Goal: Information Seeking & Learning: Learn about a topic

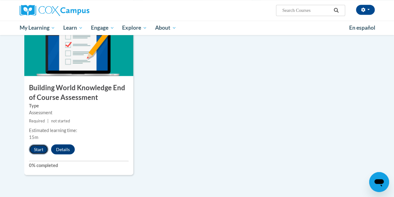
click at [38, 147] on button "Start" at bounding box center [38, 149] width 19 height 10
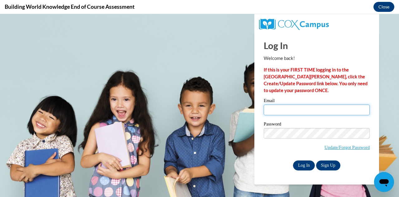
type input "kchambers@jackson.k12.ms.us"
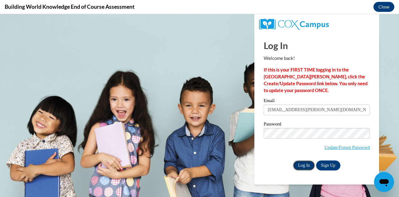
click at [303, 164] on input "Log In" at bounding box center [304, 165] width 22 height 10
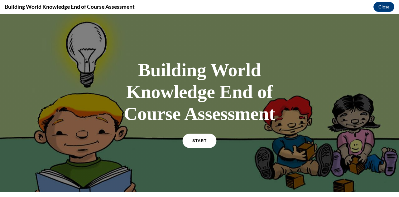
click at [199, 140] on span "START" at bounding box center [199, 140] width 14 height 5
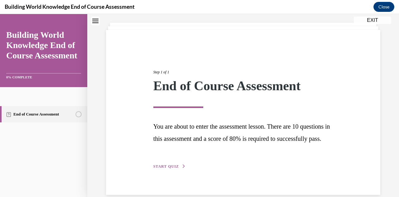
scroll to position [54, 0]
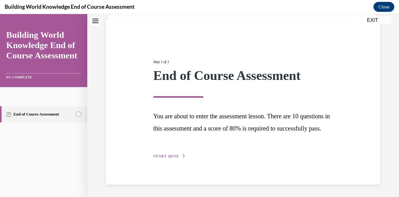
click at [174, 154] on button "START QUIZ" at bounding box center [169, 156] width 32 height 6
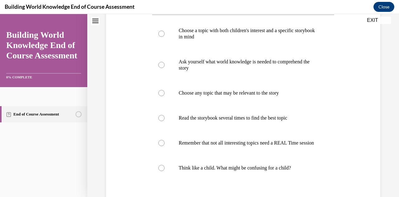
scroll to position [153, 0]
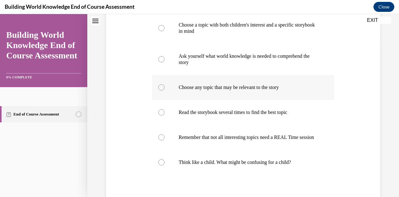
click at [159, 86] on div at bounding box center [161, 87] width 6 height 6
click at [159, 86] on input "Choose any topic that may be relevant to the story" at bounding box center [161, 87] width 6 height 6
radio input "true"
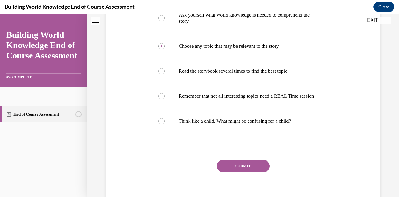
scroll to position [195, 0]
click at [244, 171] on button "SUBMIT" at bounding box center [242, 165] width 53 height 12
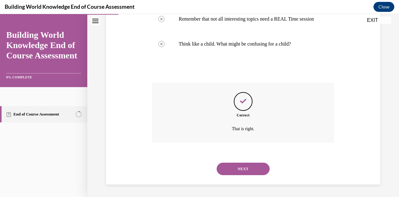
scroll to position [277, 0]
click at [239, 169] on button "NEXT" at bounding box center [242, 168] width 53 height 12
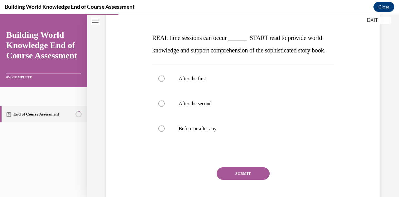
scroll to position [100, 0]
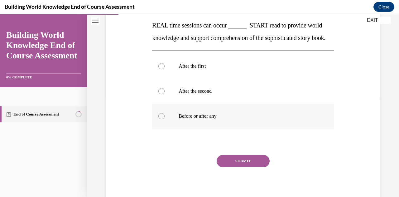
click at [160, 119] on div at bounding box center [161, 116] width 6 height 6
click at [160, 119] on input "Before or after any" at bounding box center [161, 116] width 6 height 6
radio input "true"
click at [239, 167] on button "SUBMIT" at bounding box center [242, 160] width 53 height 12
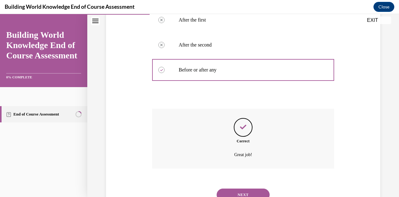
scroll to position [184, 0]
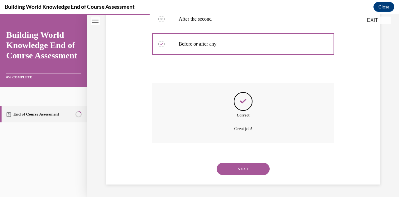
click at [242, 167] on button "NEXT" at bounding box center [242, 168] width 53 height 12
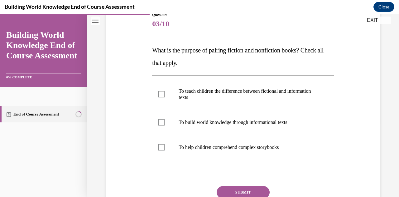
scroll to position [87, 0]
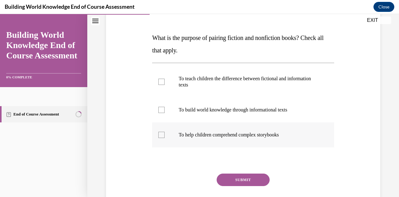
click at [162, 132] on div at bounding box center [161, 134] width 6 height 6
click at [162, 132] on input "To help children comprehend complex storybooks" at bounding box center [161, 134] width 6 height 6
checkbox input "true"
click at [161, 108] on div at bounding box center [161, 110] width 6 height 6
click at [161, 108] on input "To build world knowledge through informational texts" at bounding box center [161, 110] width 6 height 6
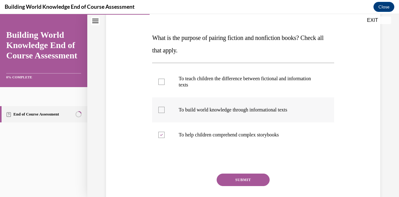
checkbox input "true"
click at [159, 81] on div at bounding box center [161, 81] width 6 height 6
click at [159, 81] on input "To teach children the difference between fictional and information texts" at bounding box center [161, 81] width 6 height 6
checkbox input "true"
click at [233, 181] on button "SUBMIT" at bounding box center [242, 179] width 53 height 12
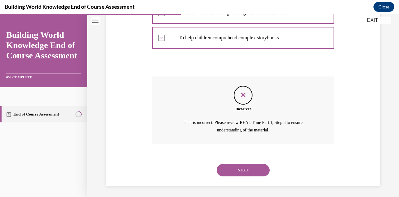
scroll to position [185, 0]
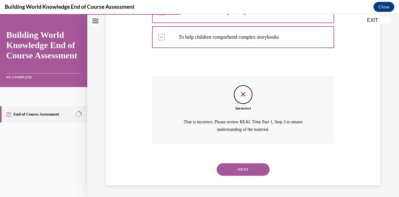
click at [242, 164] on button "NEXT" at bounding box center [242, 169] width 53 height 12
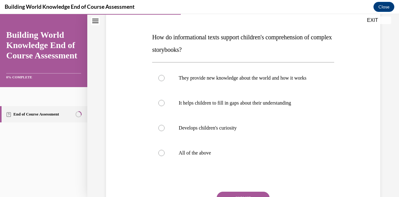
scroll to position [91, 0]
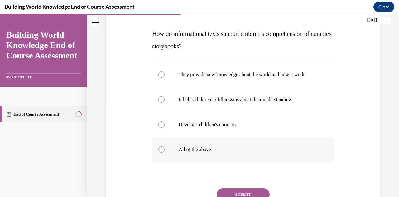
click at [161, 152] on div at bounding box center [161, 149] width 6 height 6
click at [161, 152] on input "All of the above" at bounding box center [161, 149] width 6 height 6
radio input "true"
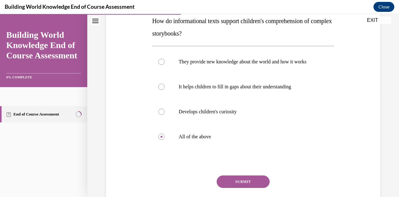
scroll to position [116, 0]
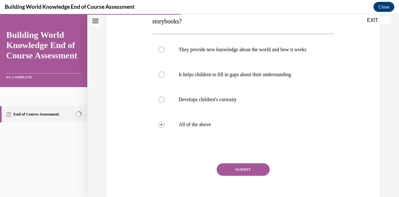
click at [240, 175] on button "SUBMIT" at bounding box center [242, 169] width 53 height 12
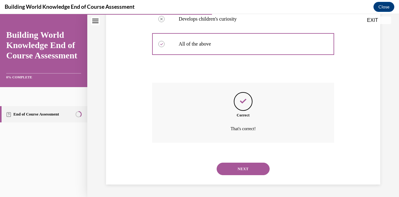
scroll to position [202, 0]
click at [238, 166] on button "NEXT" at bounding box center [242, 168] width 53 height 12
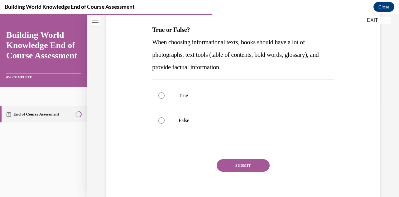
scroll to position [99, 0]
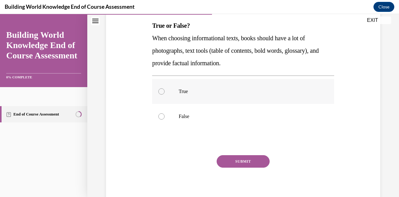
click at [160, 91] on div at bounding box center [161, 91] width 6 height 6
click at [160, 91] on input "True" at bounding box center [161, 91] width 6 height 6
radio input "true"
click at [242, 157] on button "SUBMIT" at bounding box center [242, 161] width 53 height 12
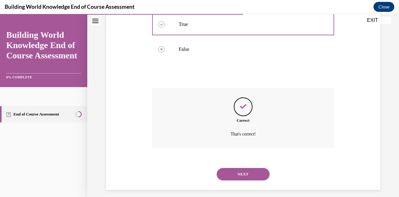
scroll to position [171, 0]
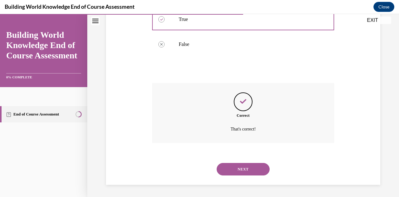
click at [239, 168] on button "NEXT" at bounding box center [242, 169] width 53 height 12
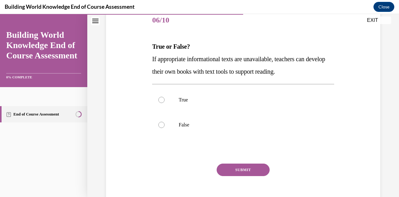
scroll to position [91, 0]
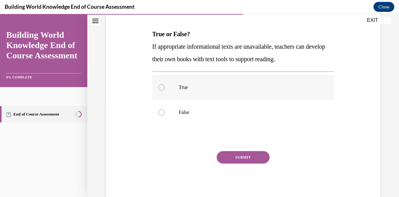
click at [160, 87] on div at bounding box center [161, 87] width 6 height 6
click at [160, 87] on input "True" at bounding box center [161, 87] width 6 height 6
radio input "true"
click at [240, 154] on button "SUBMIT" at bounding box center [242, 157] width 53 height 12
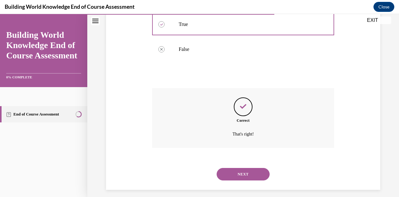
scroll to position [159, 0]
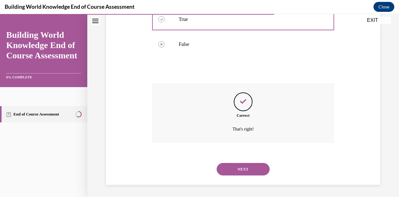
click at [240, 166] on button "NEXT" at bounding box center [242, 169] width 53 height 12
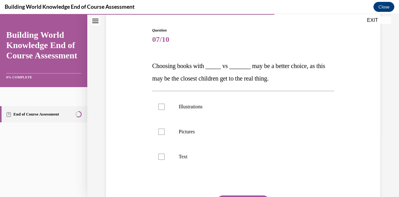
scroll to position [71, 0]
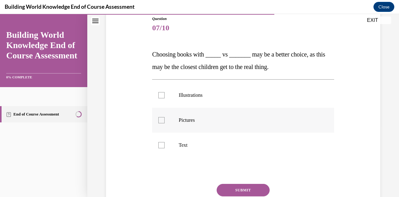
click at [159, 119] on div at bounding box center [161, 120] width 6 height 6
click at [159, 119] on input "Pictures" at bounding box center [161, 120] width 6 height 6
checkbox input "true"
click at [160, 92] on div at bounding box center [161, 95] width 6 height 6
click at [160, 92] on input "Illustrations" at bounding box center [161, 95] width 6 height 6
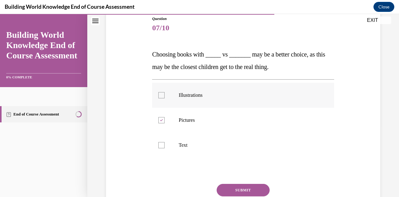
checkbox input "true"
click at [243, 188] on button "SUBMIT" at bounding box center [242, 189] width 53 height 12
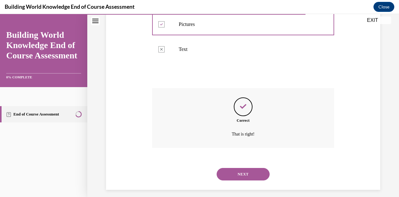
scroll to position [171, 0]
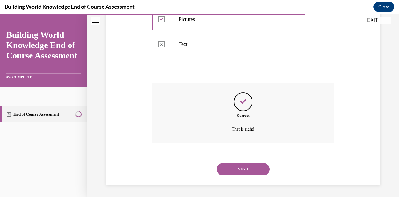
click at [238, 169] on button "NEXT" at bounding box center [242, 169] width 53 height 12
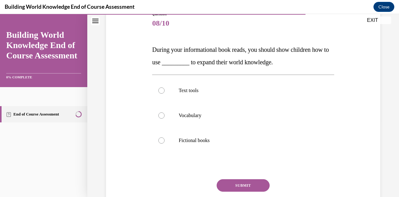
scroll to position [79, 0]
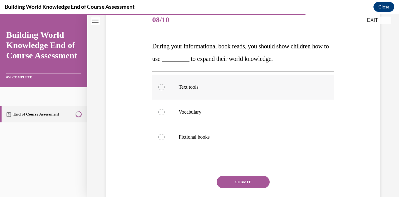
click at [158, 88] on div at bounding box center [161, 87] width 6 height 6
click at [158, 88] on input "Text tools" at bounding box center [161, 87] width 6 height 6
radio input "true"
click at [236, 178] on button "SUBMIT" at bounding box center [242, 181] width 53 height 12
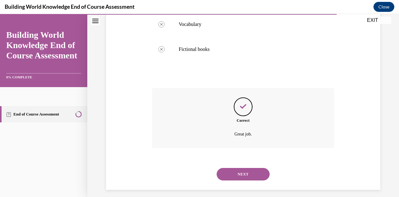
scroll to position [171, 0]
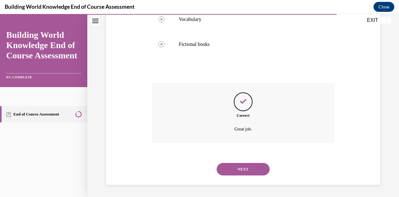
click at [242, 167] on button "NEXT" at bounding box center [242, 169] width 53 height 12
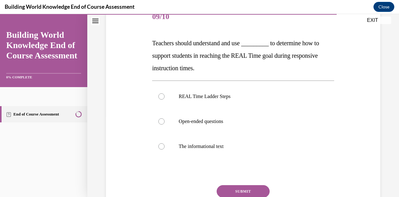
scroll to position [87, 0]
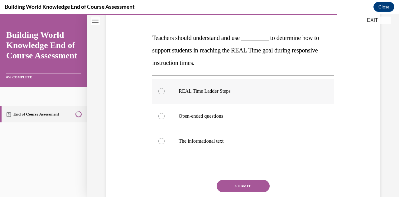
click at [159, 89] on div at bounding box center [161, 91] width 6 height 6
click at [159, 89] on input "REAL Time Ladder Steps" at bounding box center [161, 91] width 6 height 6
radio input "true"
click at [240, 183] on button "SUBMIT" at bounding box center [242, 185] width 53 height 12
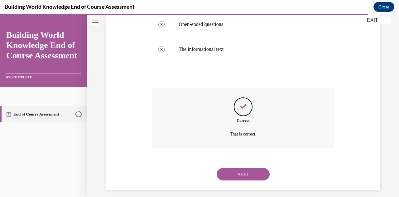
scroll to position [184, 0]
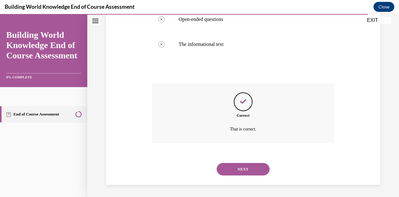
click at [243, 166] on button "NEXT" at bounding box center [242, 169] width 53 height 12
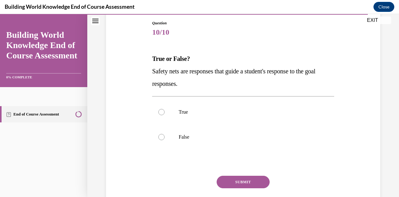
scroll to position [83, 0]
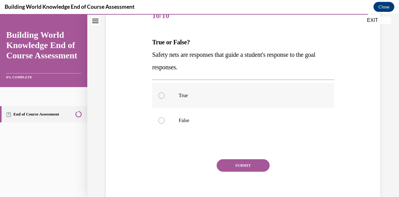
click at [161, 94] on div at bounding box center [161, 95] width 6 height 6
click at [161, 94] on input "True" at bounding box center [161, 95] width 6 height 6
radio input "true"
click at [234, 166] on button "SUBMIT" at bounding box center [242, 165] width 53 height 12
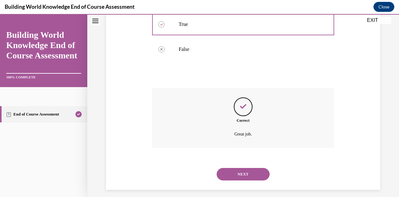
scroll to position [159, 0]
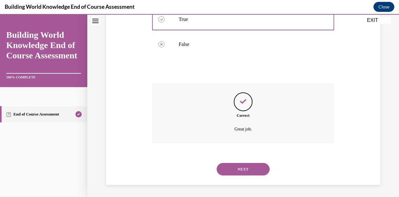
click at [240, 169] on button "NEXT" at bounding box center [242, 169] width 53 height 12
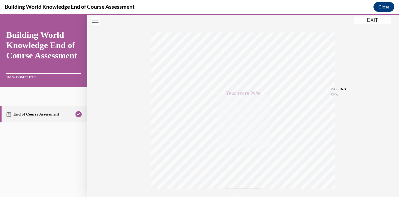
scroll to position [87, 0]
click at [371, 20] on button "EXIT" at bounding box center [372, 20] width 37 height 7
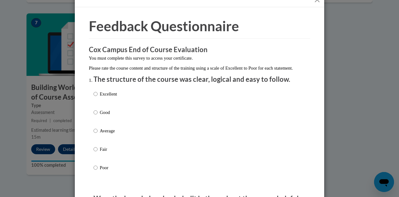
scroll to position [54, 0]
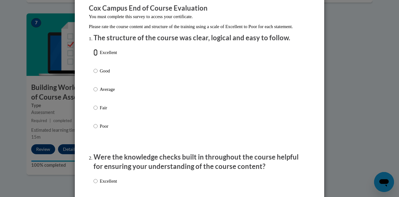
click at [93, 56] on input "Excellent" at bounding box center [95, 52] width 4 height 7
radio input "true"
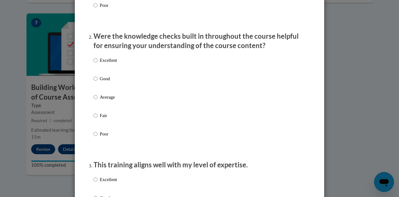
scroll to position [183, 0]
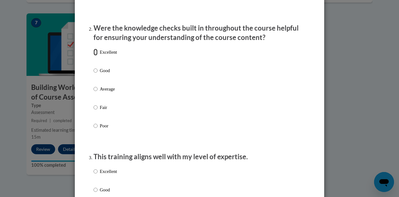
click at [93, 55] on input "Excellent" at bounding box center [95, 52] width 4 height 7
radio input "true"
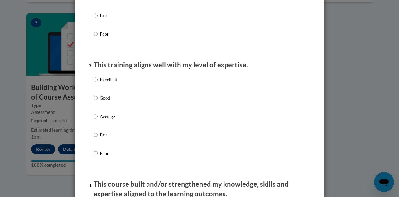
scroll to position [299, 0]
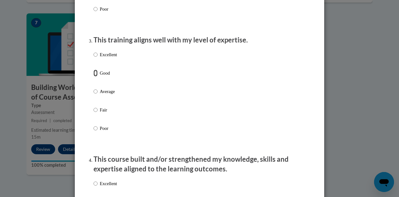
click at [93, 76] on input "Good" at bounding box center [95, 72] width 4 height 7
radio input "true"
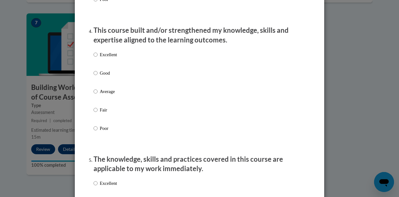
scroll to position [457, 0]
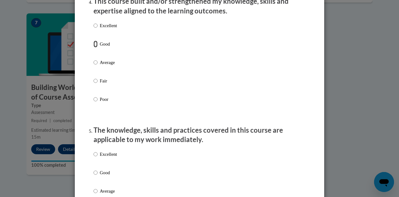
click at [93, 47] on input "Good" at bounding box center [95, 43] width 4 height 7
radio input "true"
click at [93, 157] on input "Excellent" at bounding box center [95, 153] width 4 height 7
radio input "true"
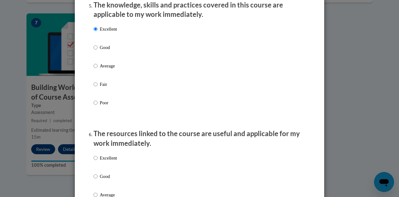
scroll to position [635, 0]
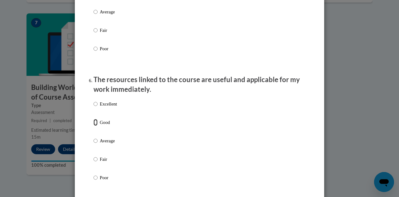
click at [93, 126] on input "Good" at bounding box center [95, 122] width 4 height 7
radio input "true"
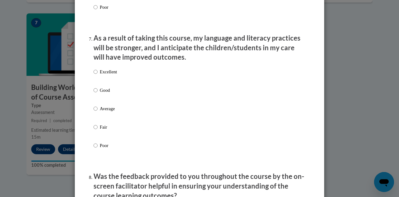
scroll to position [818, 0]
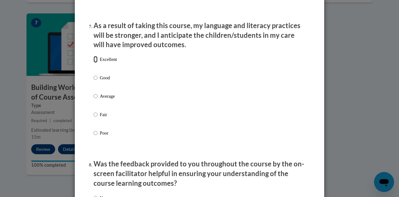
click at [93, 63] on input "Excellent" at bounding box center [95, 59] width 4 height 7
radio input "true"
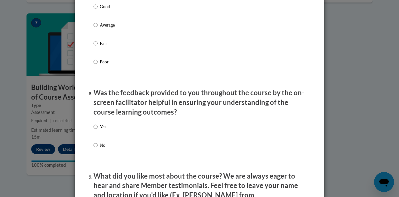
scroll to position [914, 0]
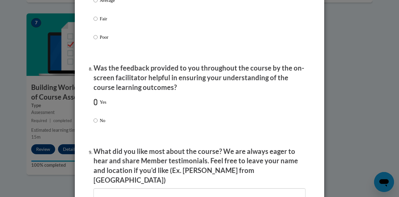
click at [93, 105] on input "Yes" at bounding box center [95, 101] width 4 height 7
radio input "true"
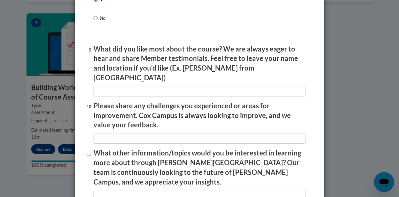
scroll to position [1022, 0]
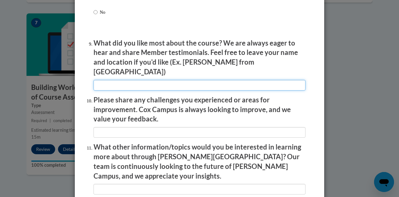
click at [227, 80] on input "textbox" at bounding box center [199, 85] width 212 height 11
type input "videos of real classroom instruction"
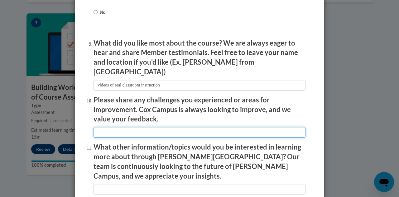
click at [192, 127] on input "textbox" at bounding box center [199, 132] width 212 height 11
type input "list of potential paired texts"
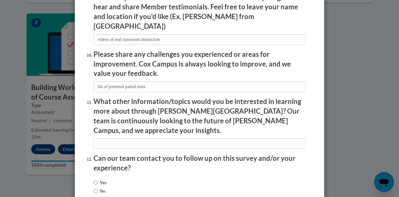
scroll to position [1072, 0]
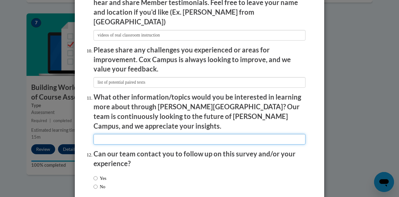
click at [239, 134] on input "textbox" at bounding box center [199, 139] width 212 height 11
type input "more writing instruction"
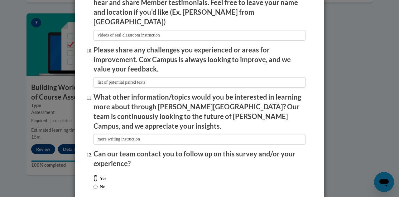
click at [93, 174] on input "Yes" at bounding box center [95, 177] width 4 height 7
radio input "true"
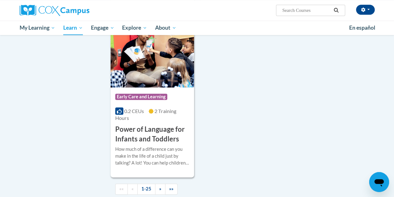
scroll to position [1520, 0]
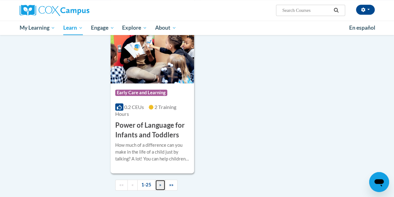
click at [159, 182] on span "»" at bounding box center [160, 184] width 2 height 5
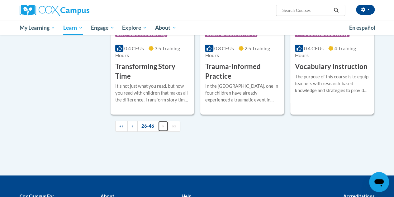
scroll to position [1121, 0]
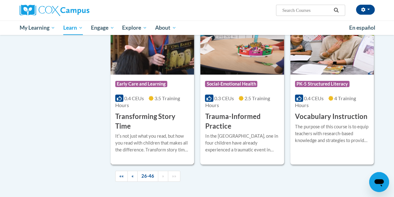
click at [146, 114] on h3 "Transforming Story Time" at bounding box center [152, 121] width 74 height 19
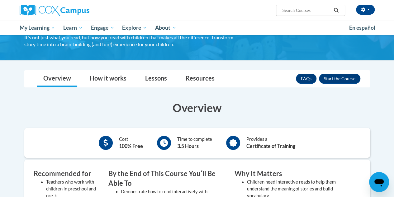
scroll to position [62, 0]
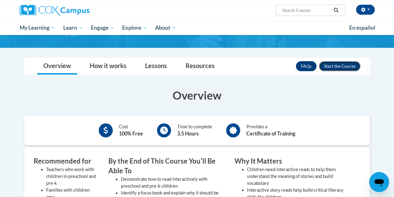
click at [340, 64] on button "Enroll" at bounding box center [339, 66] width 41 height 10
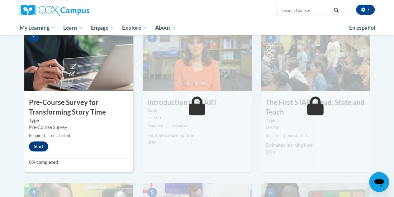
scroll to position [137, 0]
